Goal: Find specific fact: Find specific fact

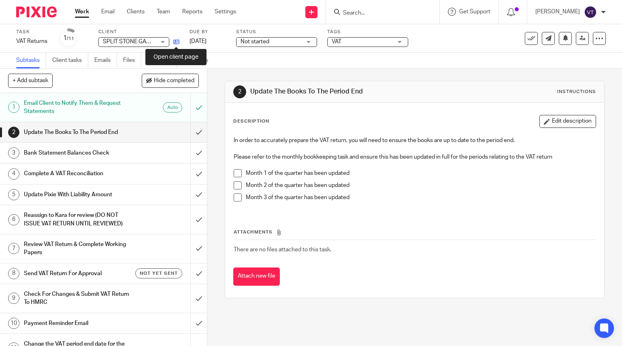
click at [176, 42] on icon at bounding box center [176, 42] width 6 height 6
click at [174, 42] on icon at bounding box center [176, 42] width 6 height 6
click at [176, 44] on icon at bounding box center [176, 42] width 6 height 6
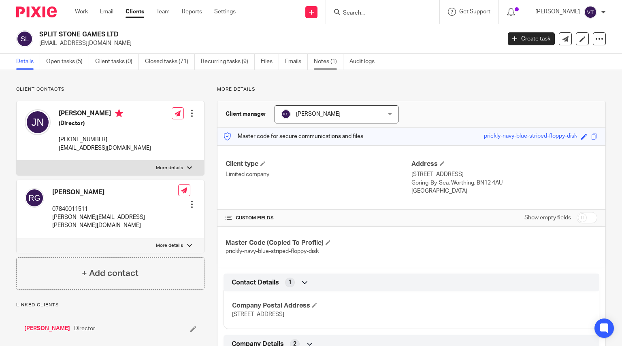
click at [328, 62] on link "Notes (1)" at bounding box center [329, 62] width 30 height 16
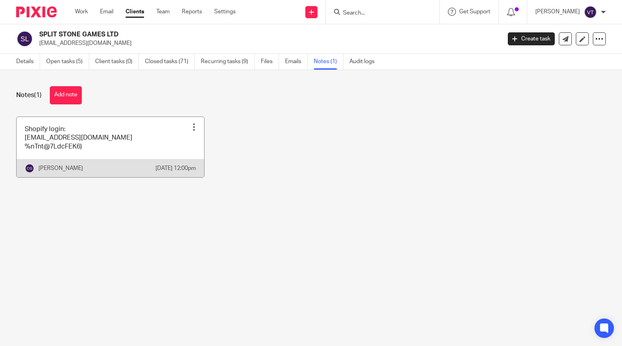
click at [130, 143] on link at bounding box center [110, 147] width 187 height 60
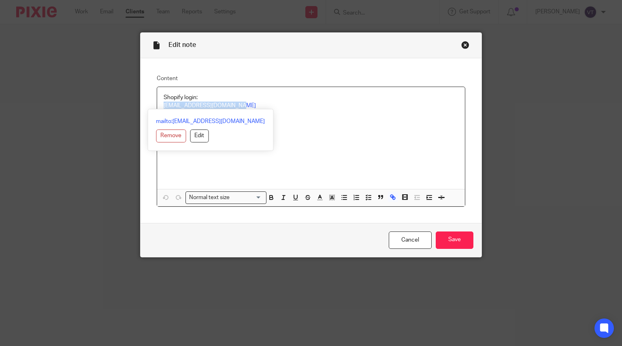
drag, startPoint x: 159, startPoint y: 105, endPoint x: 238, endPoint y: 104, distance: 78.1
click at [238, 104] on div "Shopify login: [EMAIL_ADDRESS][DOMAIN_NAME] %nTnt@7LdcFEK6)" at bounding box center [311, 138] width 308 height 102
copy link "[EMAIL_ADDRESS][DOMAIN_NAME]"
drag, startPoint x: 142, startPoint y: 167, endPoint x: 154, endPoint y: 162, distance: 12.5
click at [142, 167] on div "Content Shopify login: [EMAIL_ADDRESS][DOMAIN_NAME] %nTnt@7LdcFEK6) Normal text…" at bounding box center [310, 140] width 341 height 165
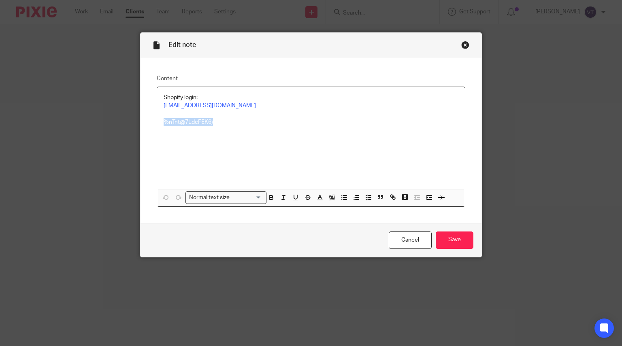
drag, startPoint x: 214, startPoint y: 121, endPoint x: 151, endPoint y: 121, distance: 62.8
click at [151, 121] on div "Content Shopify login: [EMAIL_ADDRESS][DOMAIN_NAME] %nTnt@7LdcFEK6) Normal text…" at bounding box center [310, 140] width 341 height 165
copy p "%nTnt@7LdcFEK6)"
click at [71, 53] on div "Edit note Content Shopify login: [EMAIL_ADDRESS][DOMAIN_NAME] %nTnt@7LdcFEK6) N…" at bounding box center [311, 173] width 622 height 346
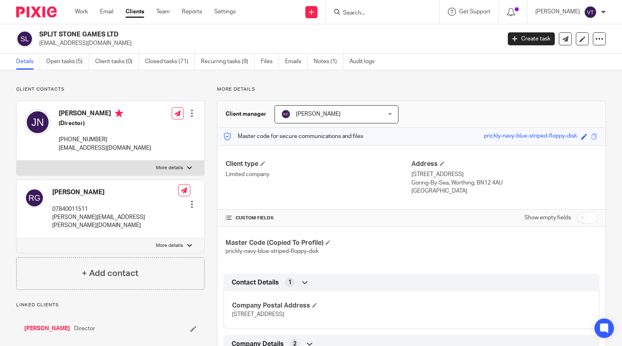
drag, startPoint x: 40, startPoint y: 43, endPoint x: 115, endPoint y: 42, distance: 75.3
click at [120, 42] on p "[EMAIL_ADDRESS][DOMAIN_NAME]" at bounding box center [267, 43] width 456 height 8
copy p "splitstonegames@gmail.com"
